Goal: Transaction & Acquisition: Purchase product/service

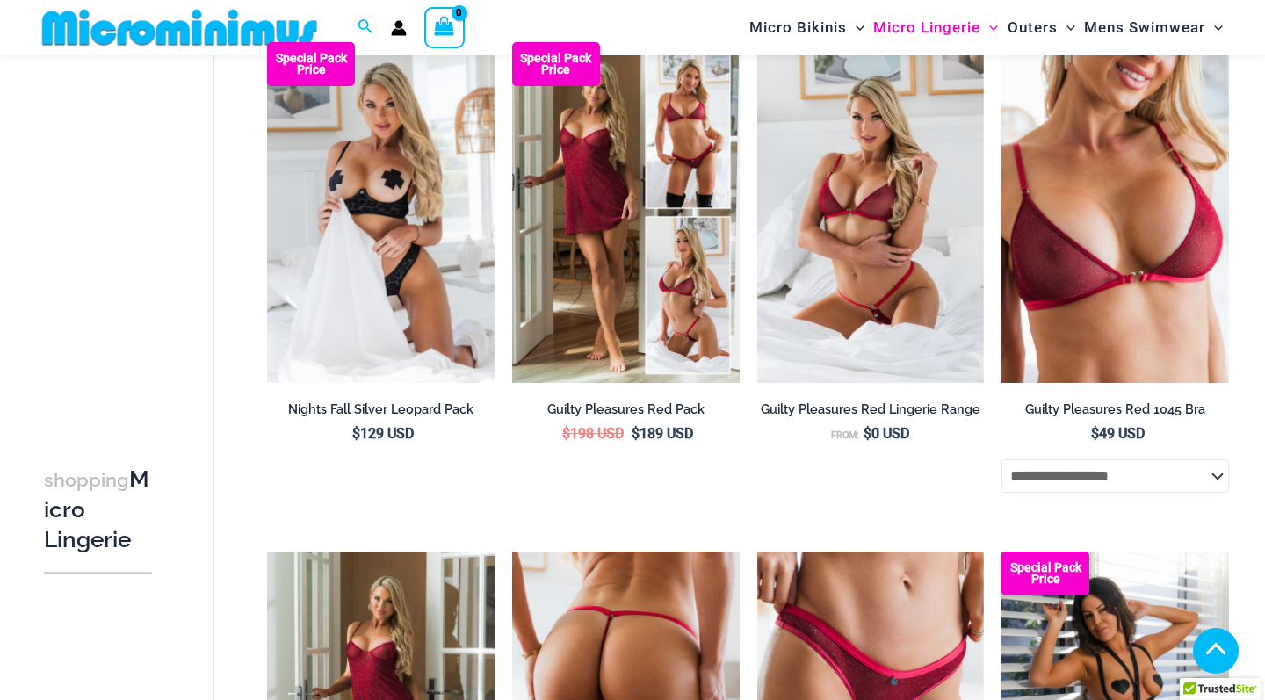
scroll to position [673, 0]
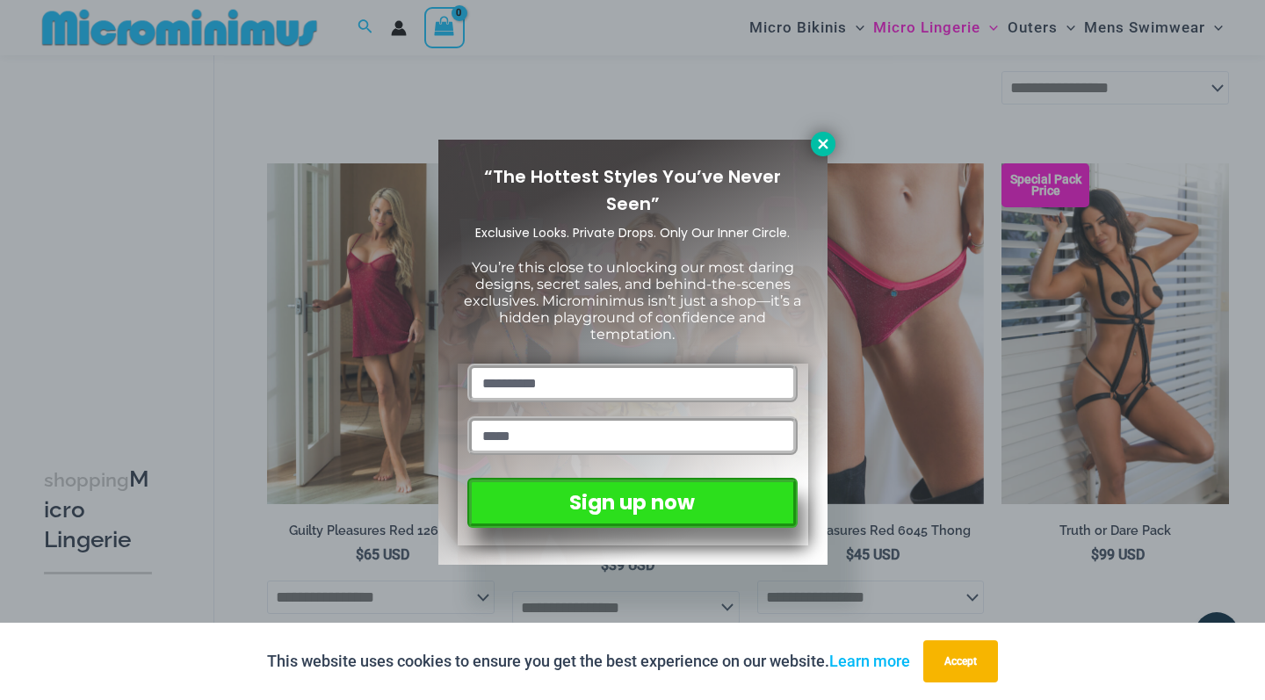
click at [816, 141] on icon at bounding box center [823, 144] width 16 height 16
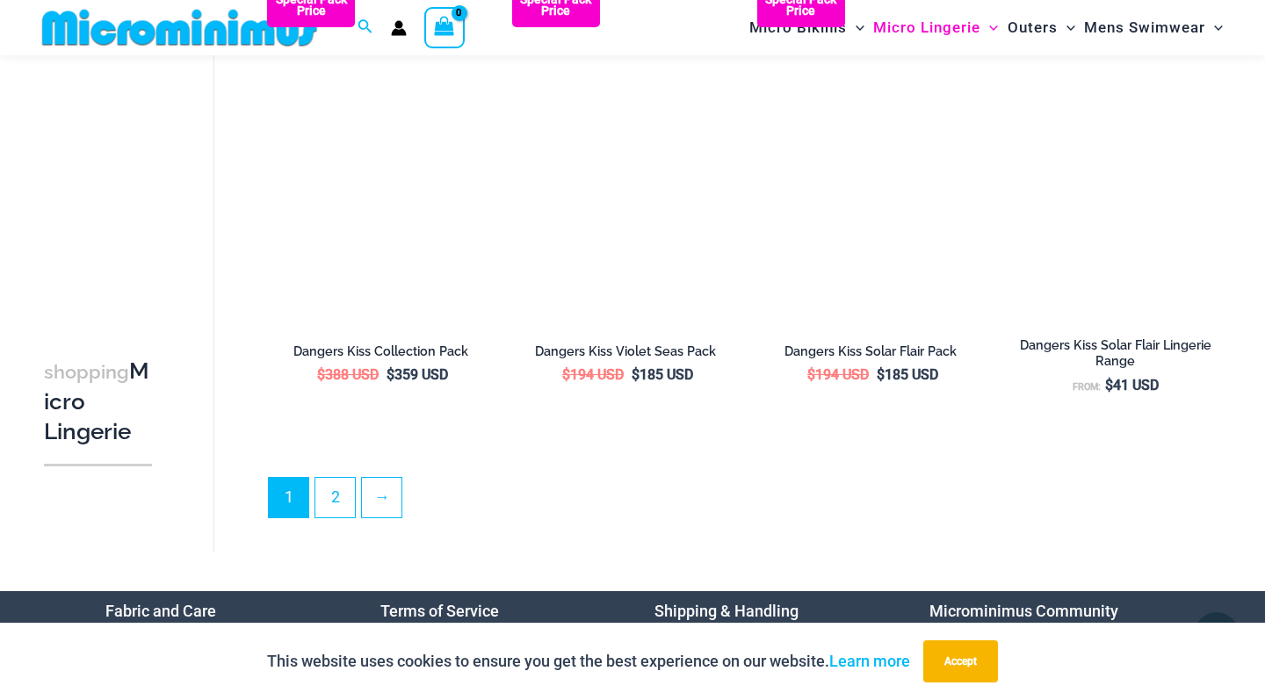
scroll to position [3957, 0]
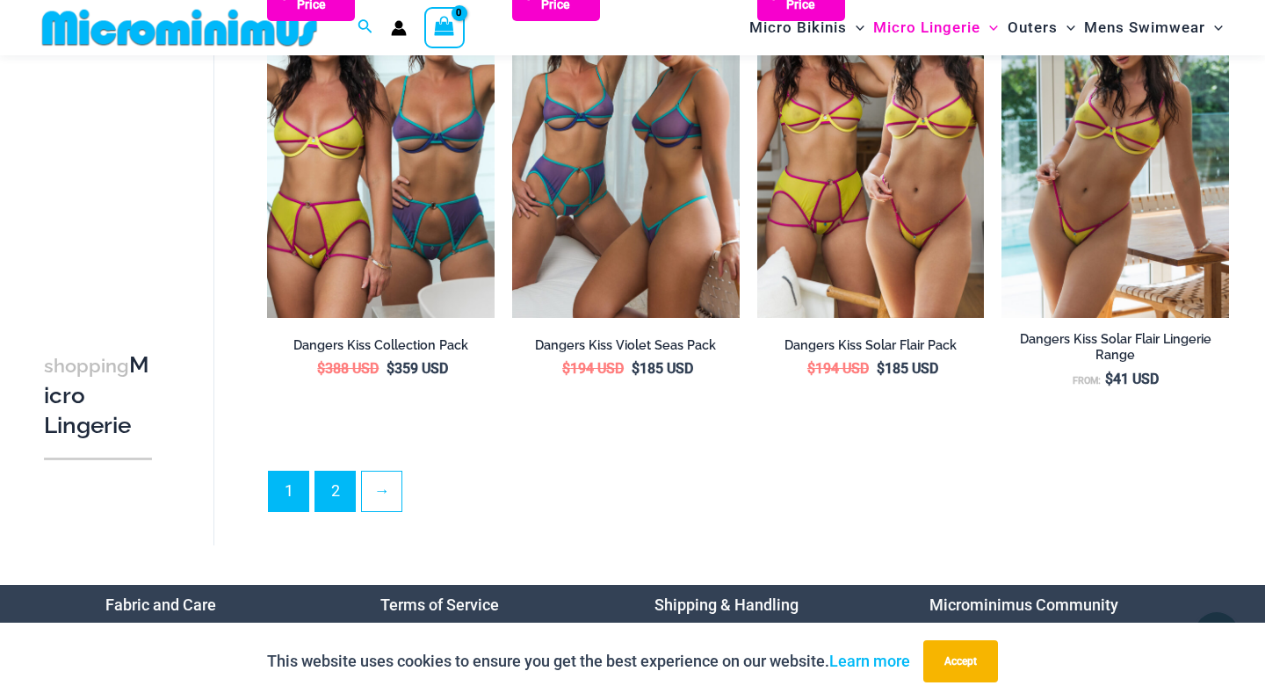
click at [334, 484] on link "2" at bounding box center [335, 492] width 40 height 40
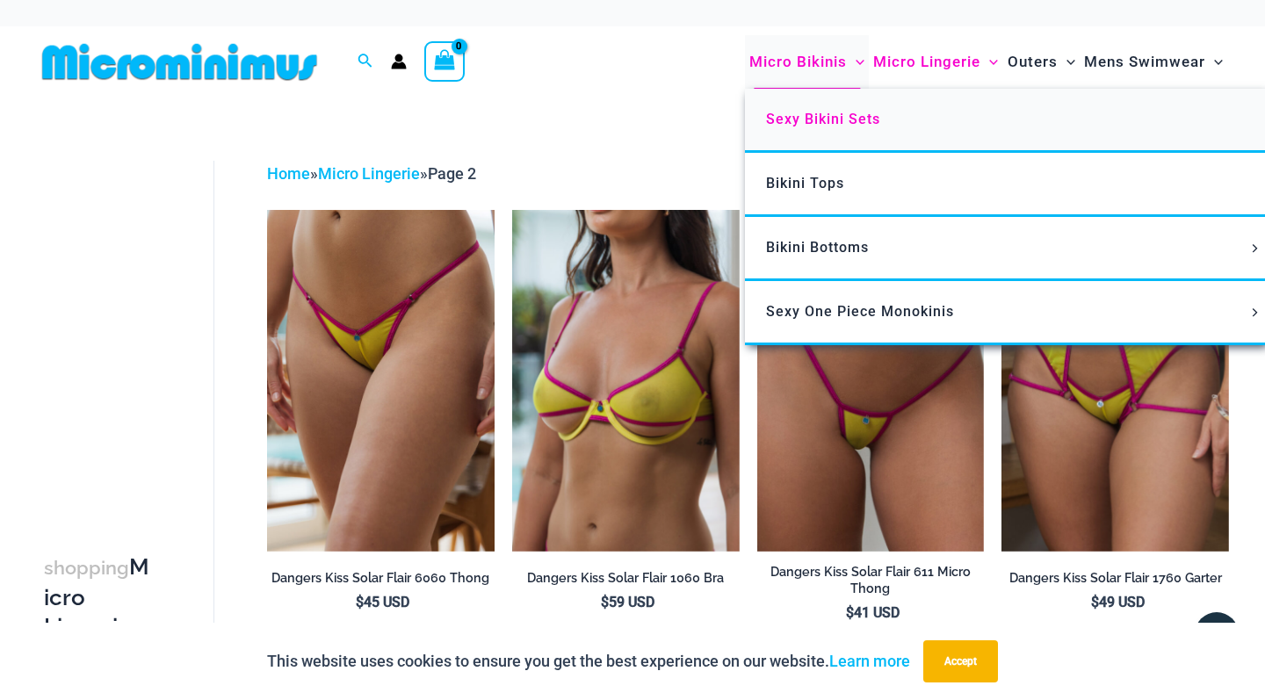
click at [851, 118] on span "Sexy Bikini Sets" at bounding box center [823, 119] width 114 height 17
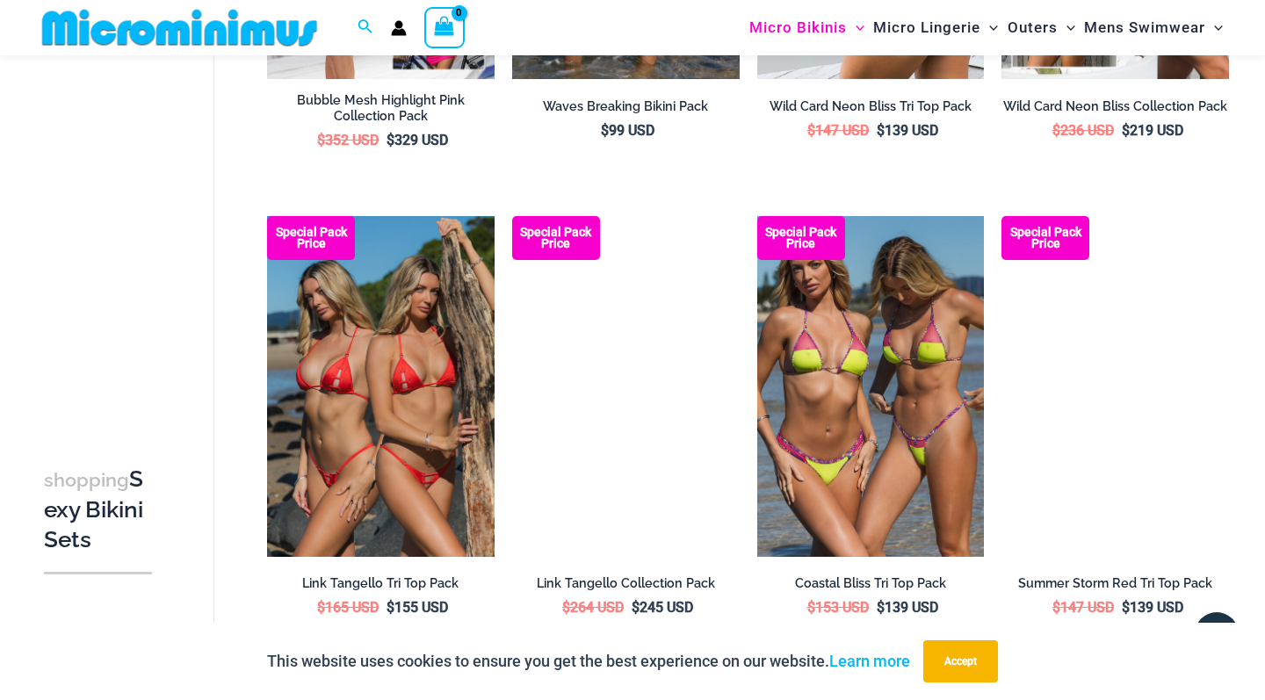
scroll to position [951, 0]
